Goal: Information Seeking & Learning: Learn about a topic

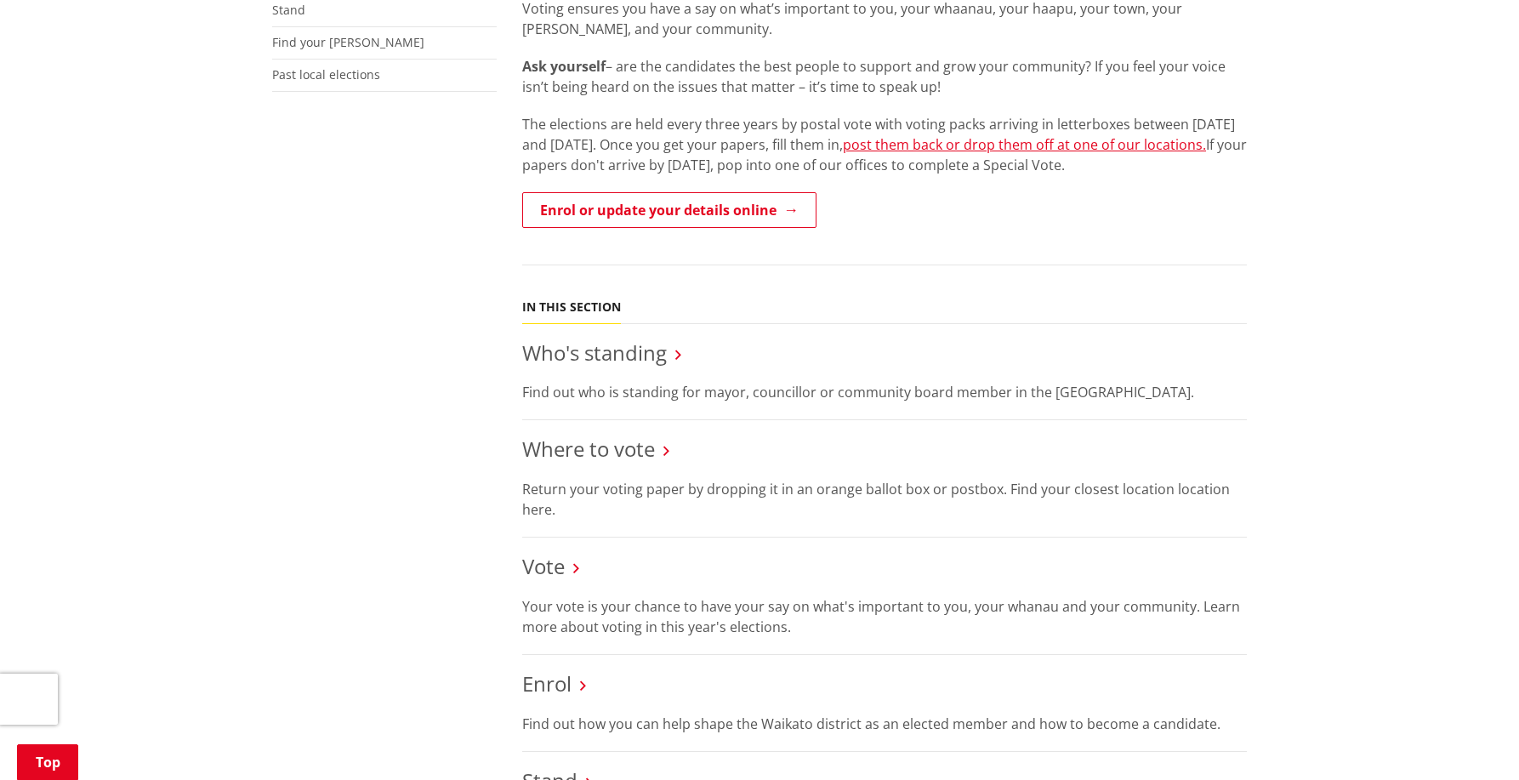
scroll to position [85, 0]
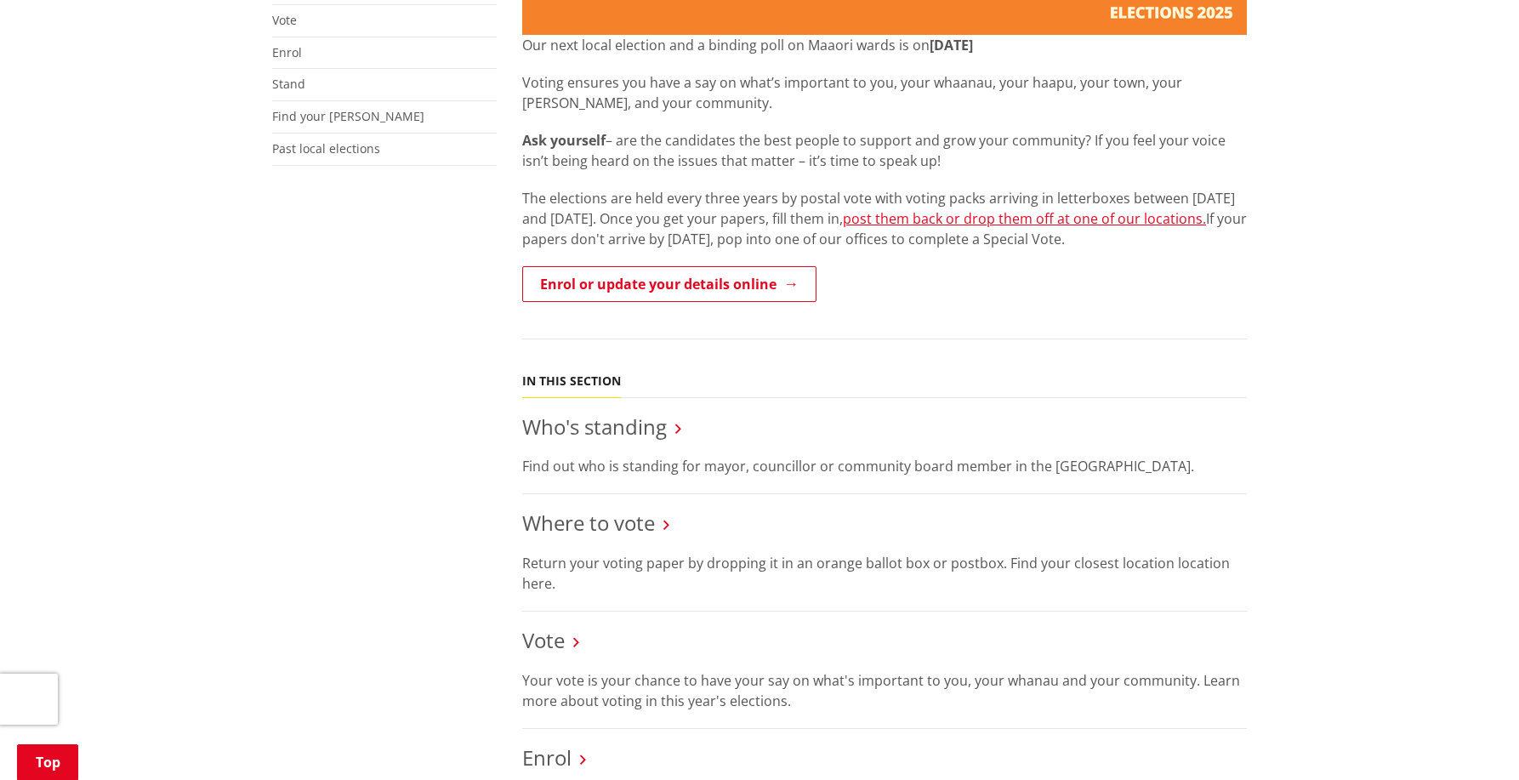
scroll to position [255, 0]
